Goal: Task Accomplishment & Management: Complete application form

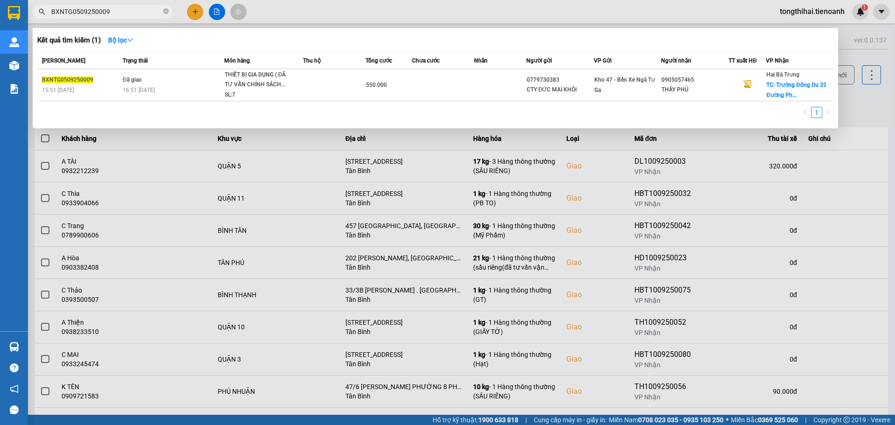
drag, startPoint x: 116, startPoint y: 9, endPoint x: 43, endPoint y: 14, distance: 73.4
click at [43, 14] on div "BXNTG0509250009" at bounding box center [91, 12] width 182 height 14
paste input "AS0909250033"
type input "AS0909250033"
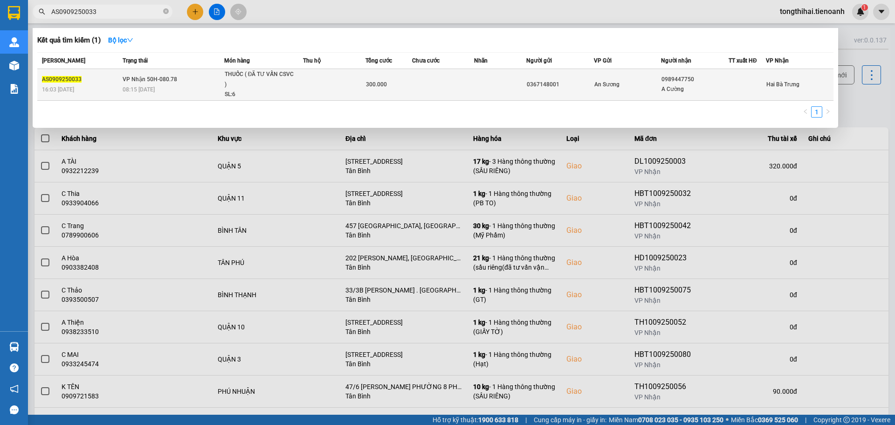
click at [243, 80] on div "THUỐC ( ĐÃ TƯ VẤN CSVC )" at bounding box center [260, 79] width 70 height 20
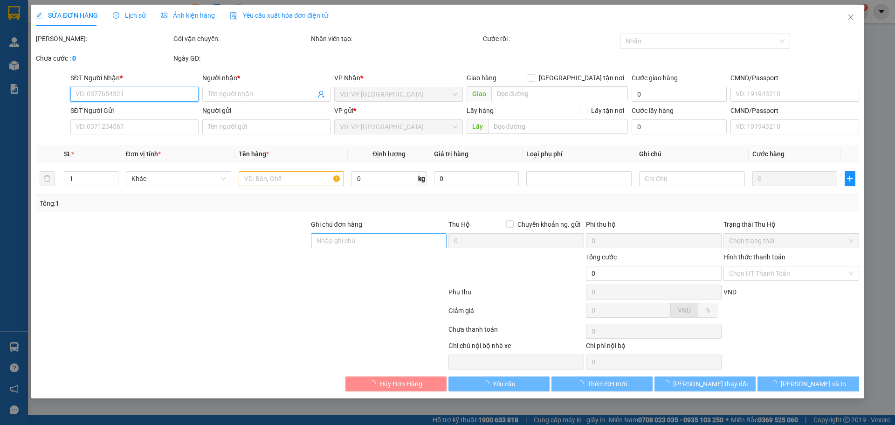
type input "0989447750"
type input "A Cường"
type input "0367148001"
type input "mã hóa đơn : _9H4TR8W64RL"
type input "300.000"
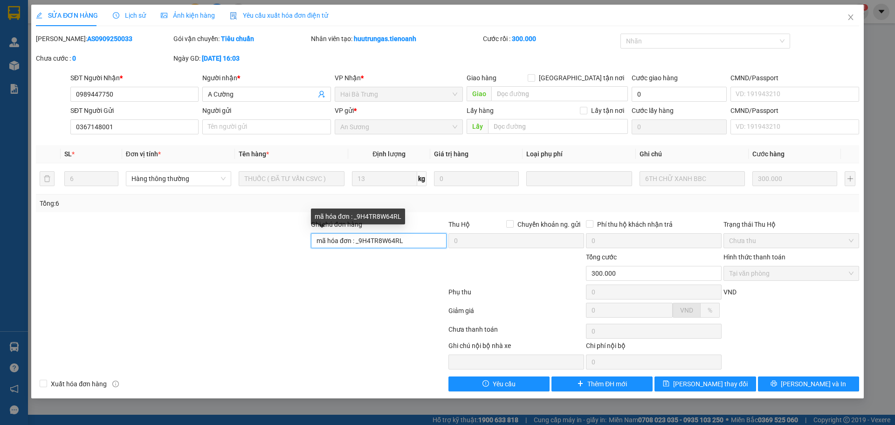
drag, startPoint x: 409, startPoint y: 243, endPoint x: 357, endPoint y: 240, distance: 52.3
click at [357, 240] on input "mã hóa đơn : _9H4TR8W64RL" at bounding box center [379, 240] width 136 height 15
paste input "MNHKT1_ARAXV"
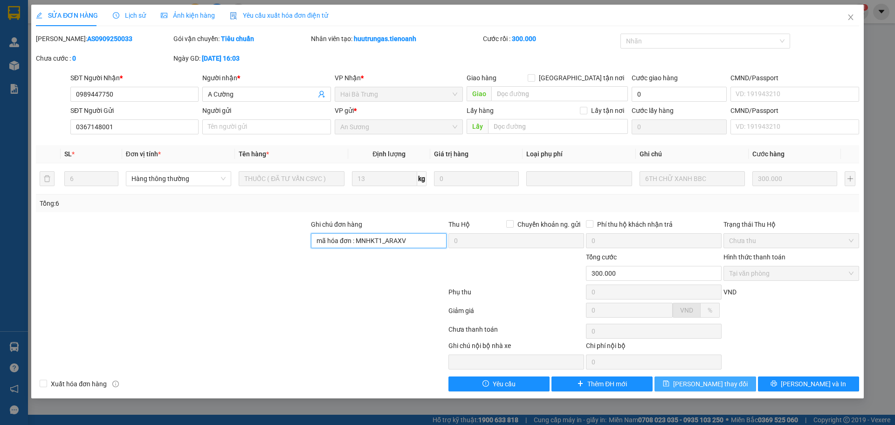
type input "mã hóa đơn : MNHKT1_ARAXV"
click at [699, 385] on span "[PERSON_NAME] thay đổi" at bounding box center [710, 383] width 75 height 10
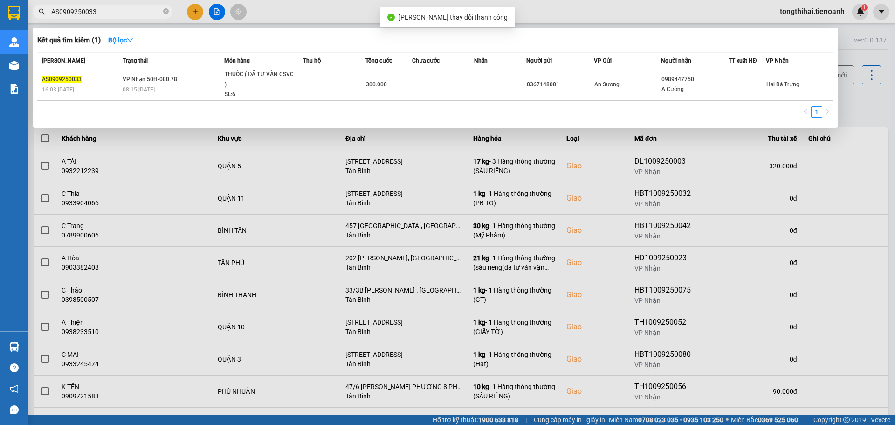
drag, startPoint x: 123, startPoint y: 14, endPoint x: 50, endPoint y: 13, distance: 72.7
click at [50, 13] on span "AS0909250033" at bounding box center [103, 12] width 140 height 14
paste input "HBT0809250096"
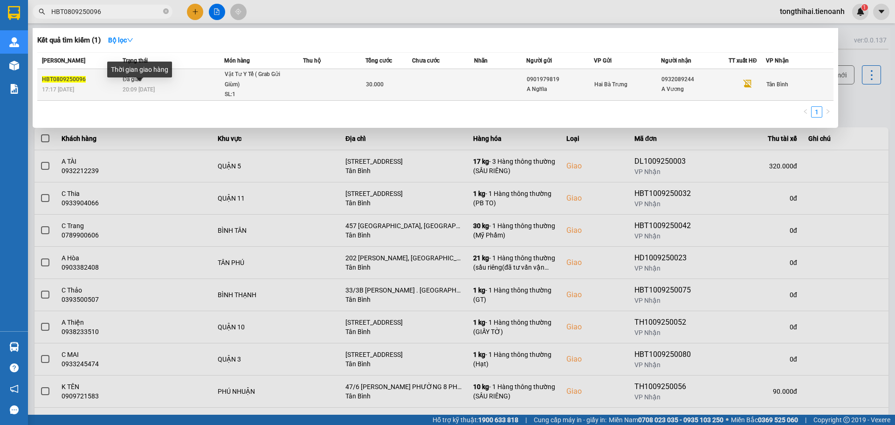
type input "HBT0809250096"
click at [158, 85] on div "20:09 [DATE]" at bounding box center [173, 89] width 101 height 10
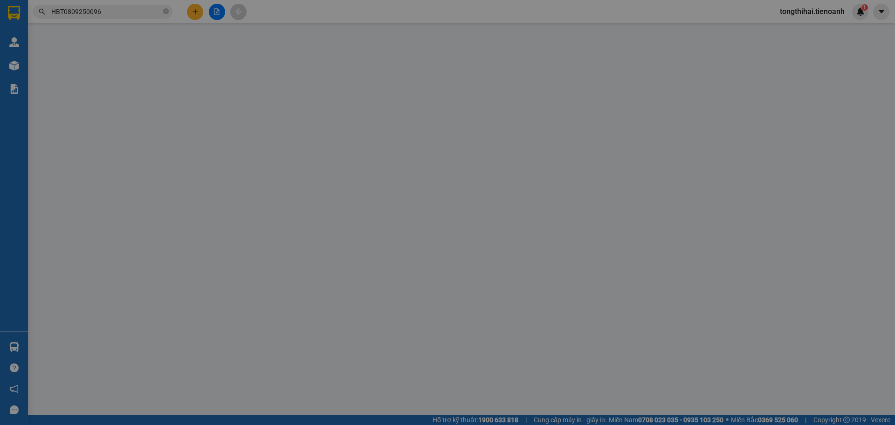
type input "0932089244"
type input "A Vương"
type input "0901979819"
type input "A Nghĩa"
type input "mã hóa đơn: PZHDTQ1N_DR0"
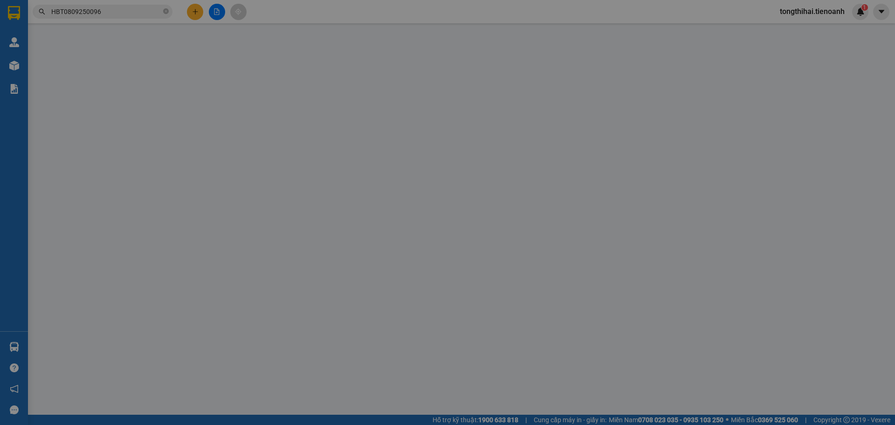
type input "30.000"
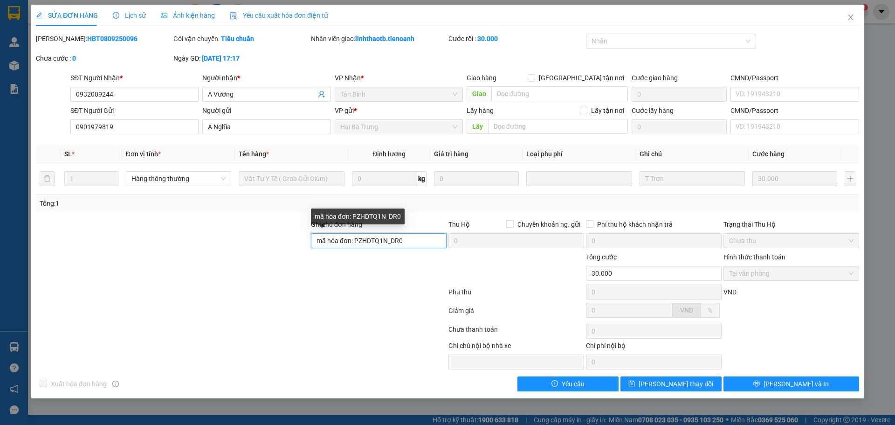
drag, startPoint x: 411, startPoint y: 239, endPoint x: 354, endPoint y: 240, distance: 56.9
click at [354, 240] on input "mã hóa đơn: PZHDTQ1N_DR0" at bounding box center [379, 240] width 136 height 15
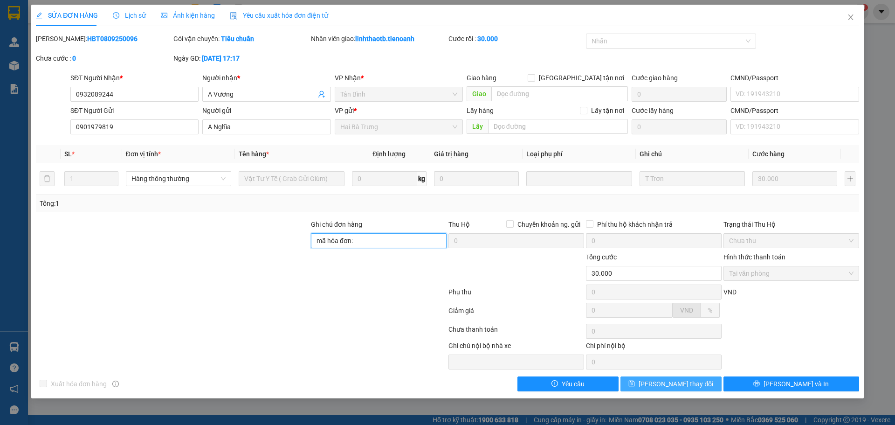
type input "mã hóa đơn:"
click at [684, 383] on span "[PERSON_NAME] thay đổi" at bounding box center [676, 383] width 75 height 10
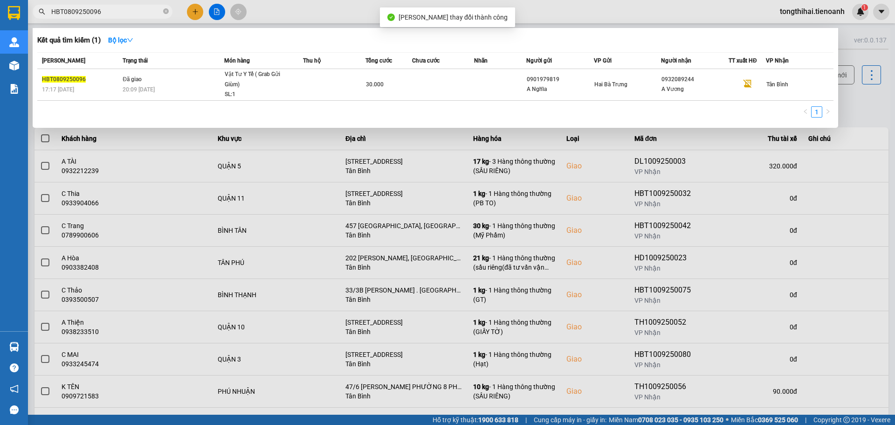
click at [102, 14] on input "HBT0809250096" at bounding box center [106, 12] width 110 height 10
drag, startPoint x: 108, startPoint y: 12, endPoint x: 51, endPoint y: 12, distance: 56.4
click at [51, 12] on input "HBT0809250096" at bounding box center [106, 12] width 110 height 10
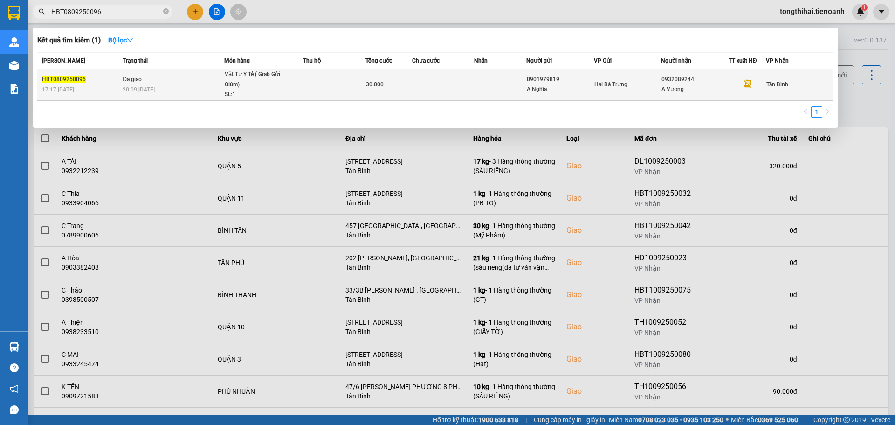
click at [306, 83] on td at bounding box center [334, 85] width 62 height 32
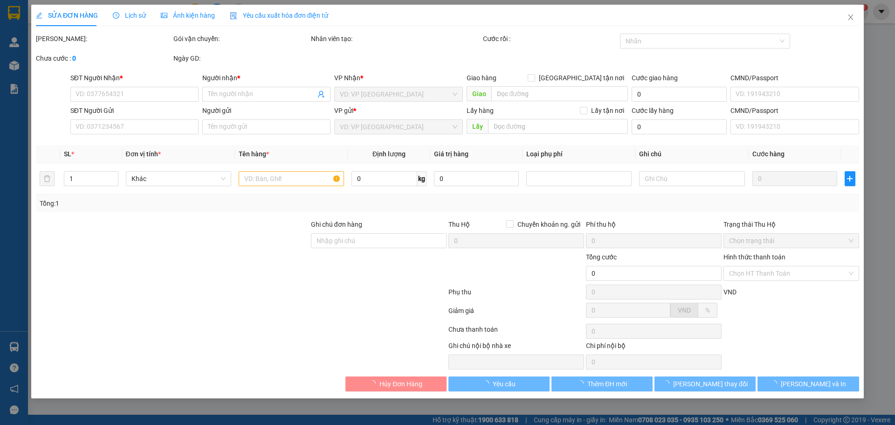
type input "0932089244"
type input "A Vương"
type input "0901979819"
type input "A Nghĩa"
type input "mã hóa đơn:"
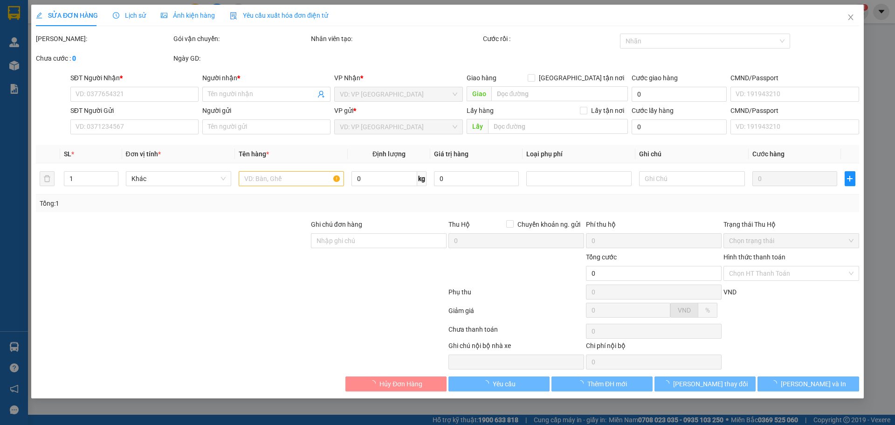
type input "30.000"
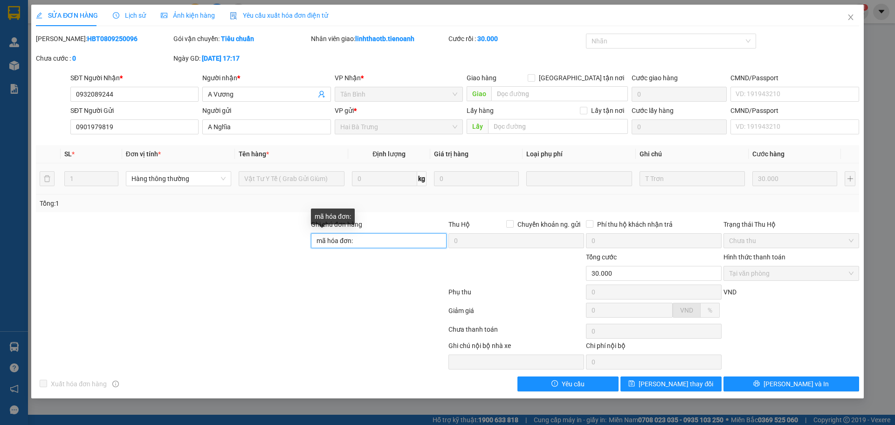
click at [370, 243] on input "mã hóa đơn:" at bounding box center [379, 240] width 136 height 15
paste input "9VH7TRJ2Z4W6"
type input "mã hóa đơn: 9VH7TRJ2Z4W6"
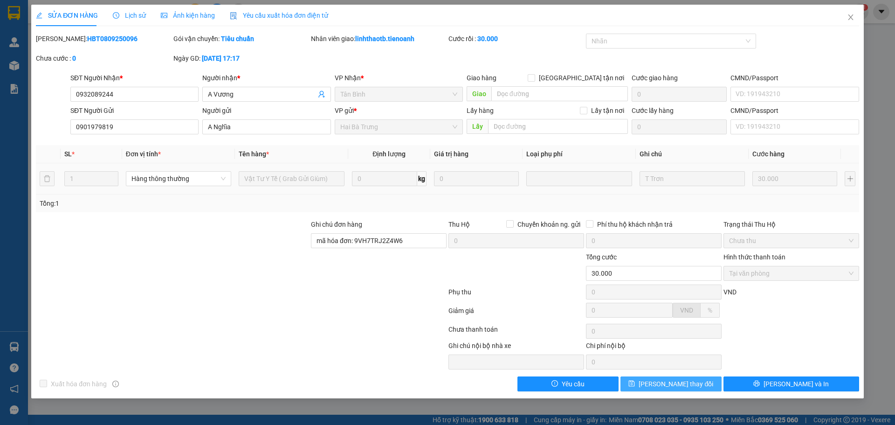
click at [673, 386] on span "[PERSON_NAME] thay đổi" at bounding box center [676, 383] width 75 height 10
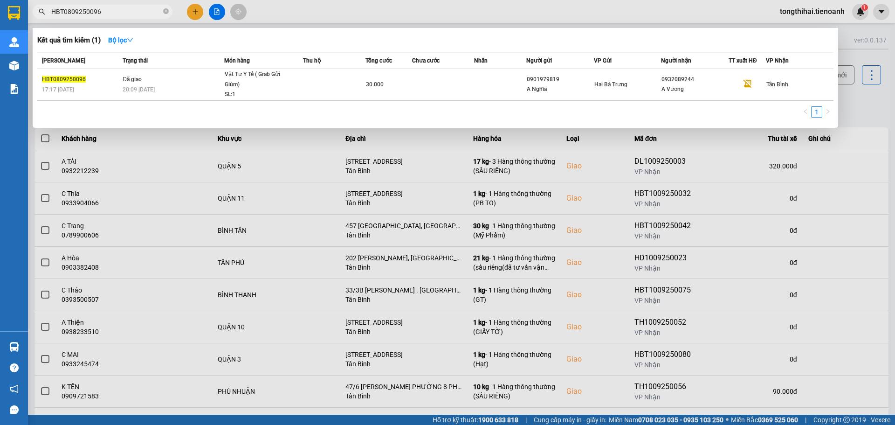
paste input "TB1109250034"
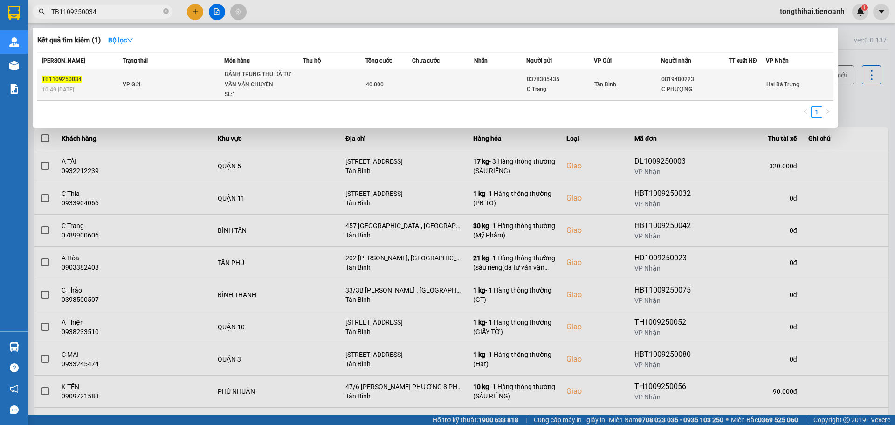
type input "TB1109250034"
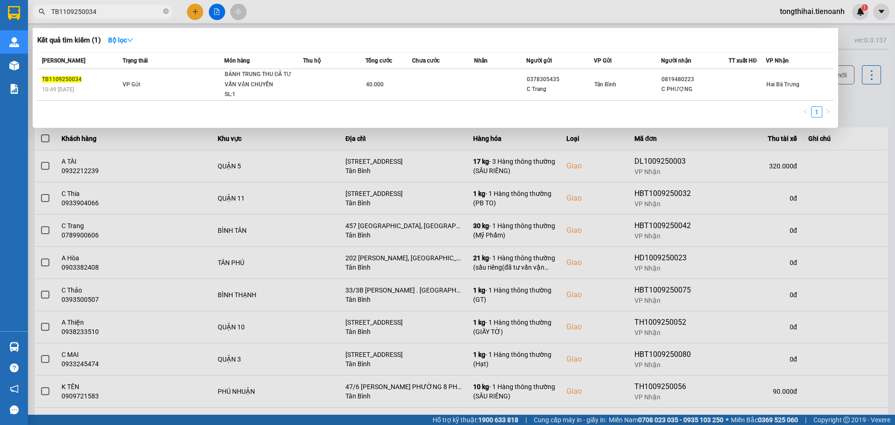
drag, startPoint x: 100, startPoint y: 10, endPoint x: 48, endPoint y: 11, distance: 52.2
click at [48, 11] on span "TB1109250034" at bounding box center [103, 12] width 140 height 14
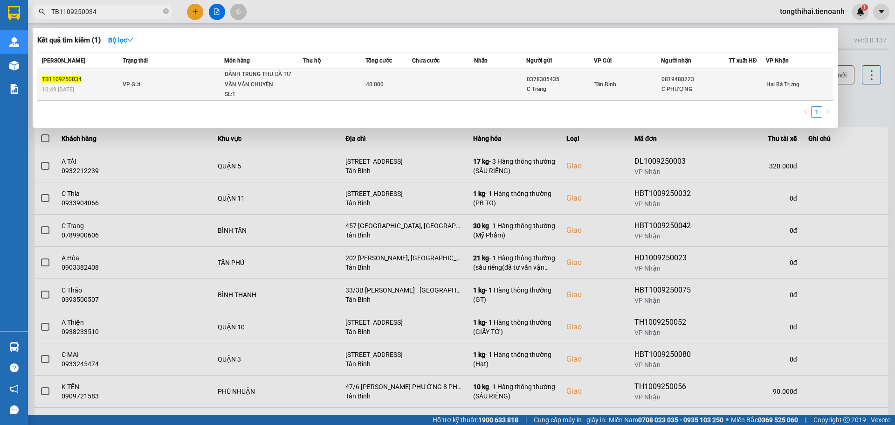
click at [313, 94] on td at bounding box center [334, 85] width 62 height 32
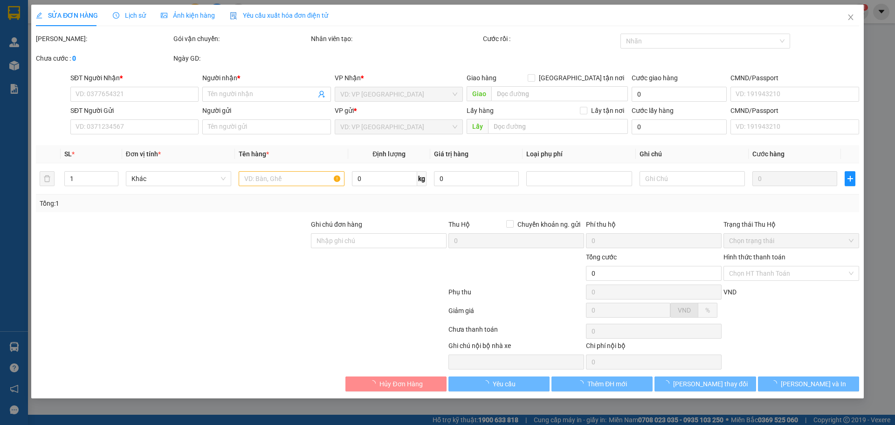
type input "0819480223"
type input "C PHƯỢNG"
type input "0378305435"
type input "C Trang"
type input "40.000"
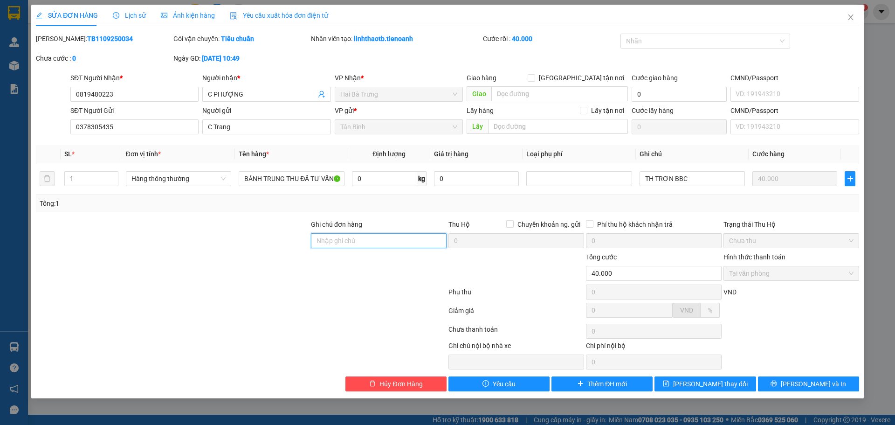
click at [366, 240] on input "Ghi chú đơn hàng" at bounding box center [379, 240] width 136 height 15
paste input "E4HVTZX6NMKL"
type input "mã hóa đơn: E4HVTZX6NMKL"
click at [697, 387] on span "[PERSON_NAME] thay đổi" at bounding box center [710, 383] width 75 height 10
